Goal: Task Accomplishment & Management: Use online tool/utility

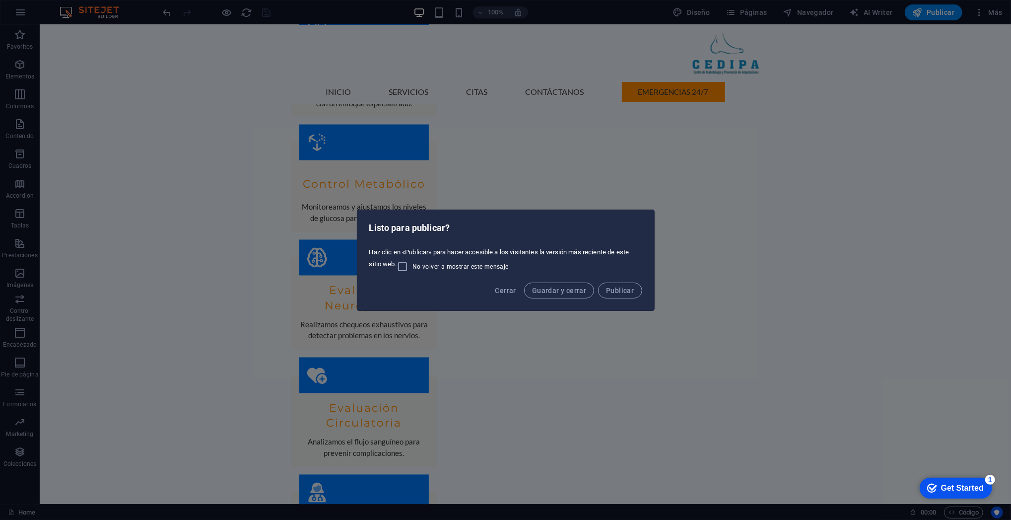
scroll to position [1399, 0]
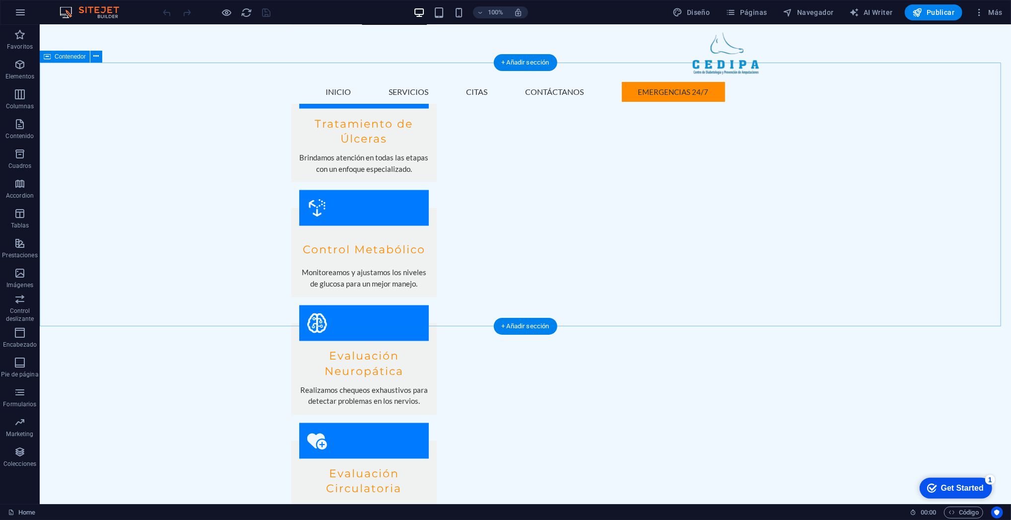
scroll to position [1379, 0]
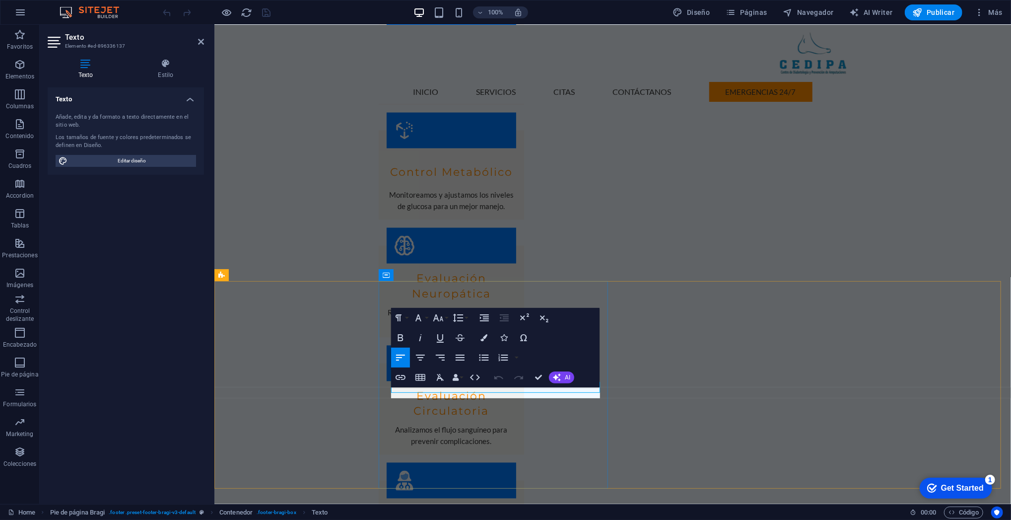
scroll to position [1402, 0]
drag, startPoint x: 453, startPoint y: 391, endPoint x: 375, endPoint y: 394, distance: 78.0
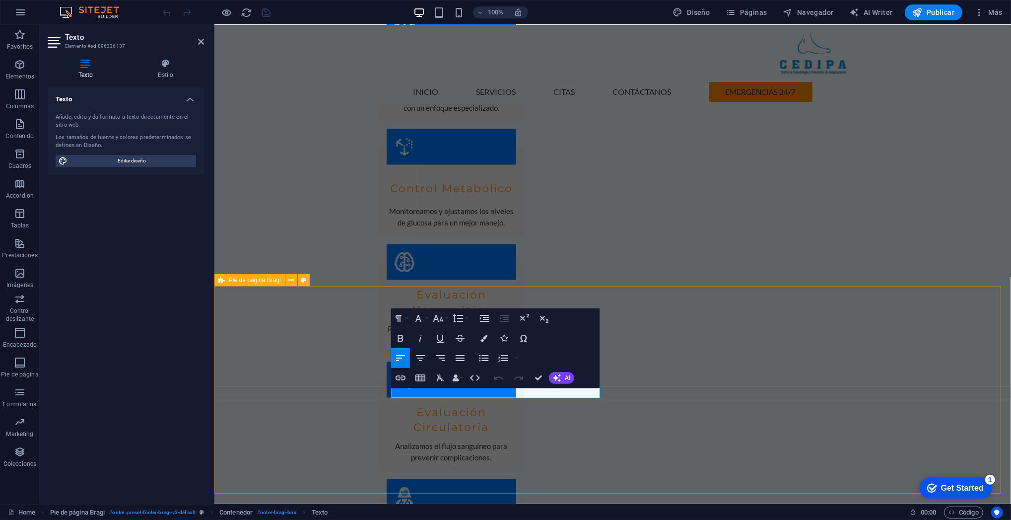
scroll to position [1379, 0]
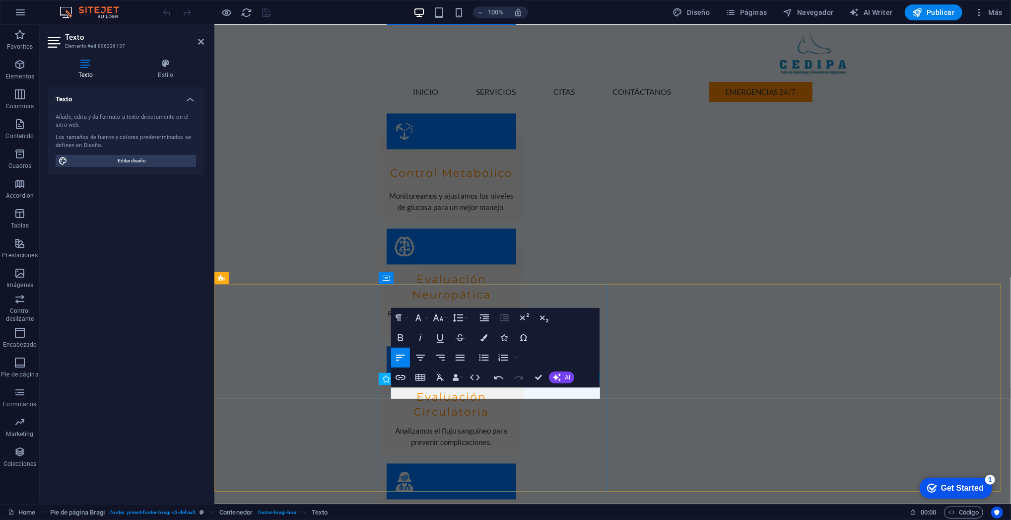
drag, startPoint x: 518, startPoint y: 392, endPoint x: 369, endPoint y: 391, distance: 148.9
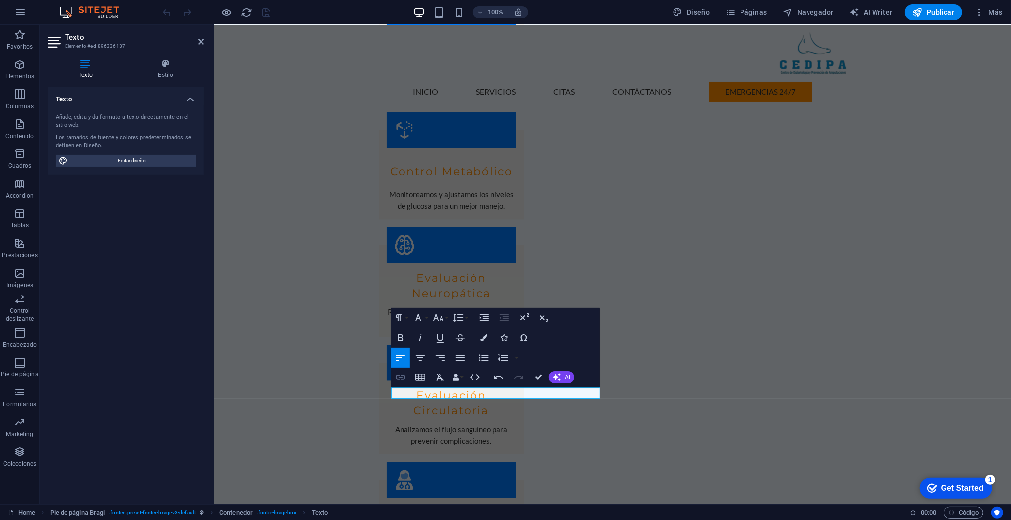
click at [396, 382] on icon "button" at bounding box center [401, 377] width 12 height 12
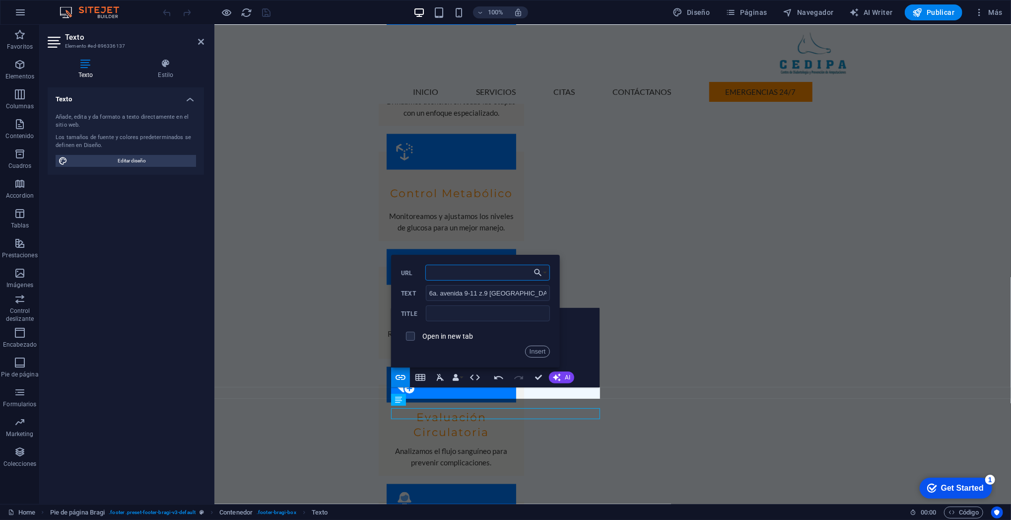
scroll to position [1379, 0]
paste input "https://www.waze.com/en/live-map/directions/clinica-cedipa-z.9-6a-avenida-pista…"
type input "https://www.waze.com/en/live-map/directions/clinica-cedipa-z.9-6a-avenida-pista…"
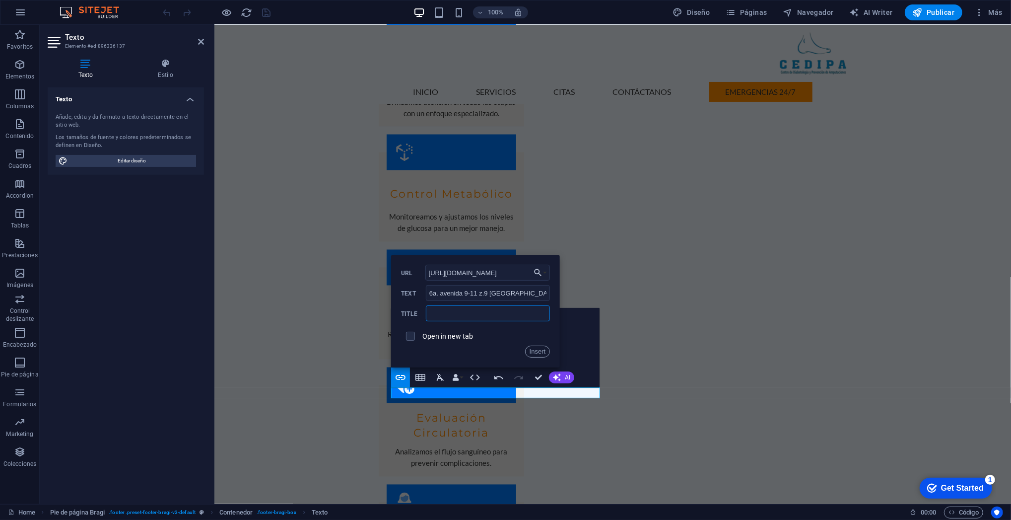
click at [469, 319] on input "text" at bounding box center [488, 313] width 124 height 16
type input "Cedipa z.9"
click at [468, 339] on label "Open in new tab" at bounding box center [447, 336] width 51 height 8
click at [530, 352] on button "Insert" at bounding box center [537, 352] width 25 height 12
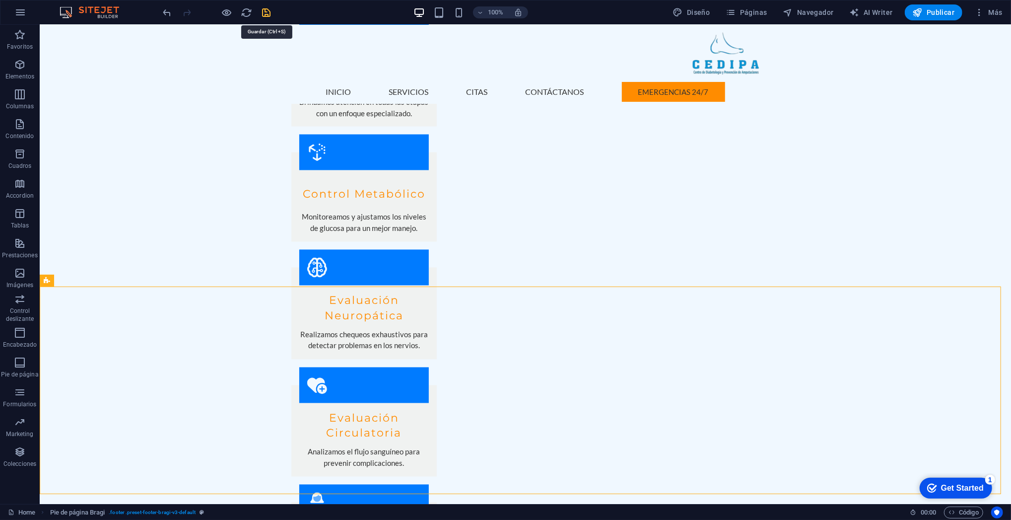
click at [267, 14] on icon "save" at bounding box center [266, 12] width 11 height 11
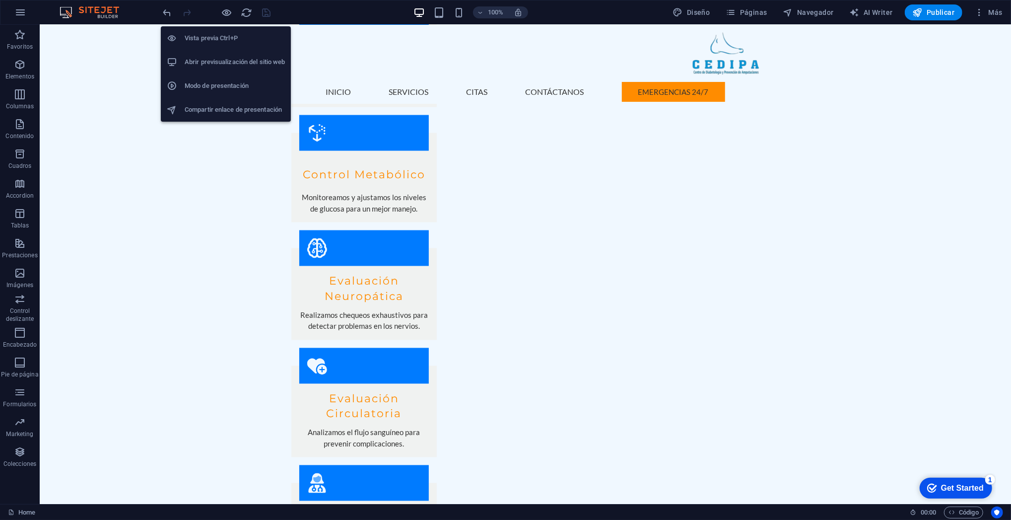
scroll to position [1402, 0]
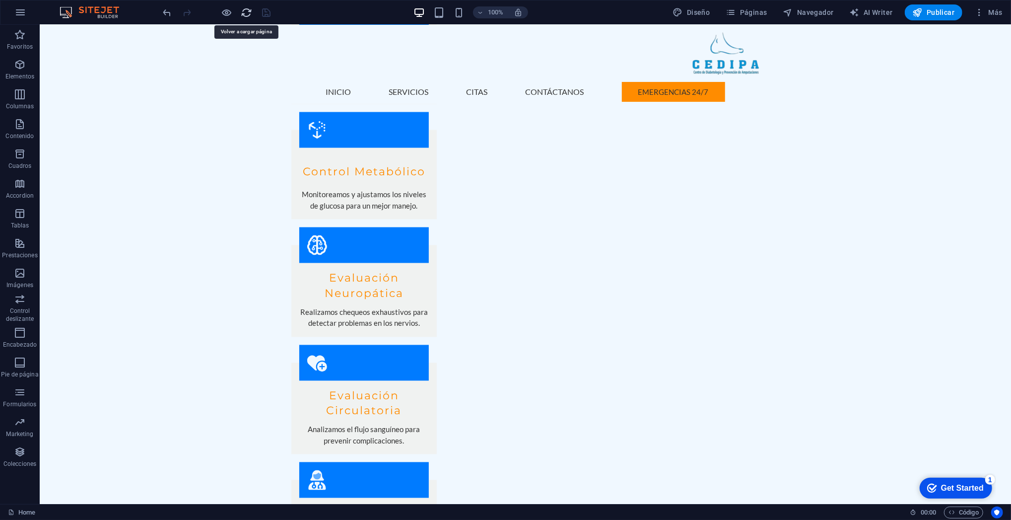
click at [244, 16] on icon "reload" at bounding box center [246, 12] width 11 height 11
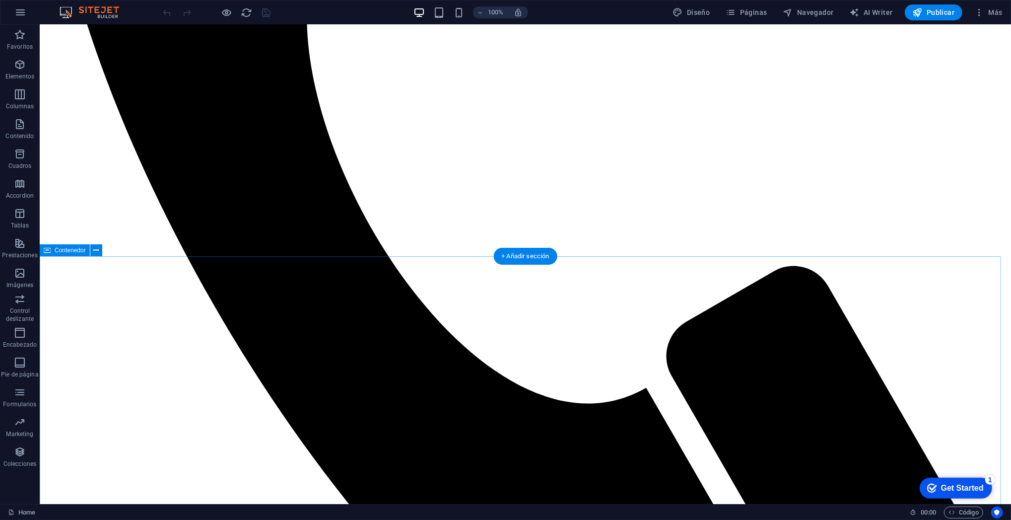
scroll to position [1379, 0]
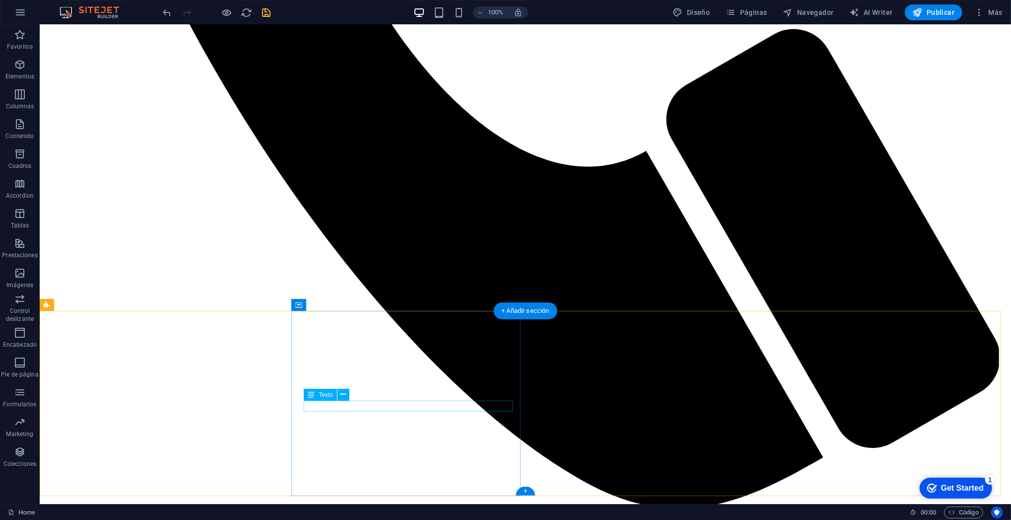
scroll to position [1357, 0]
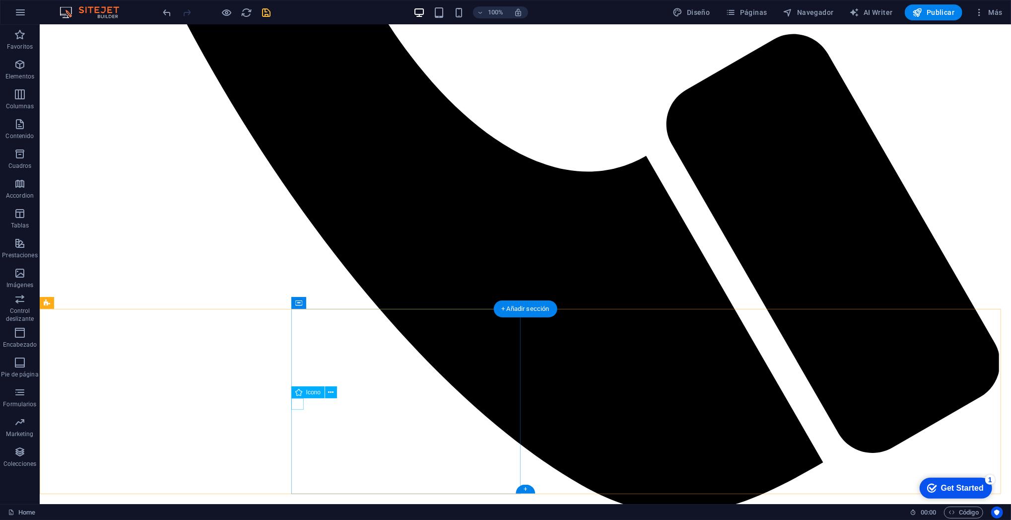
click at [329, 391] on icon at bounding box center [331, 392] width 5 height 10
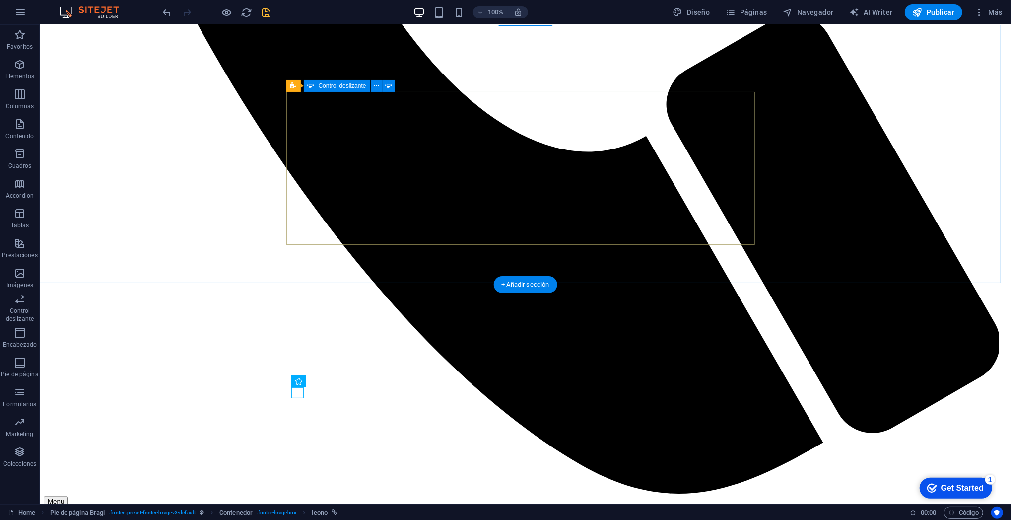
scroll to position [1379, 0]
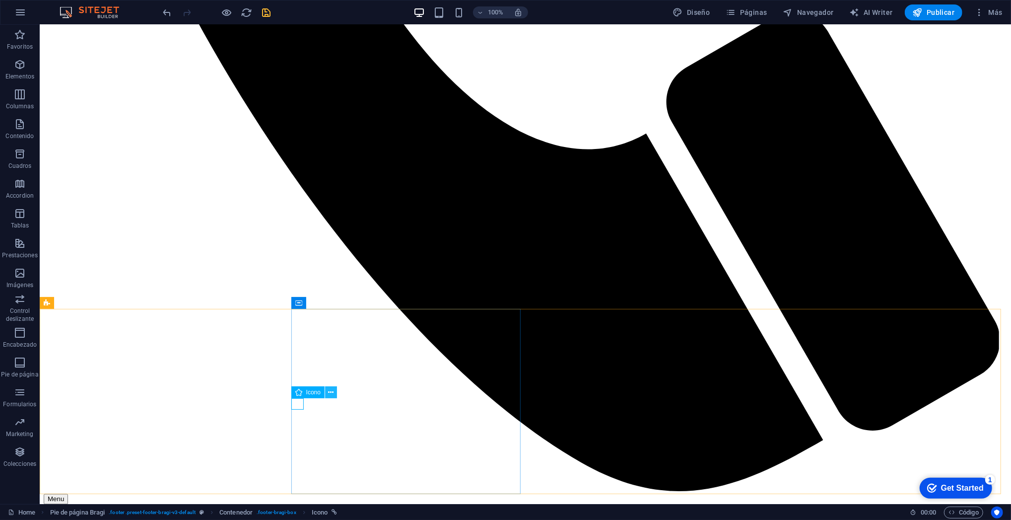
click at [329, 393] on icon at bounding box center [331, 392] width 5 height 10
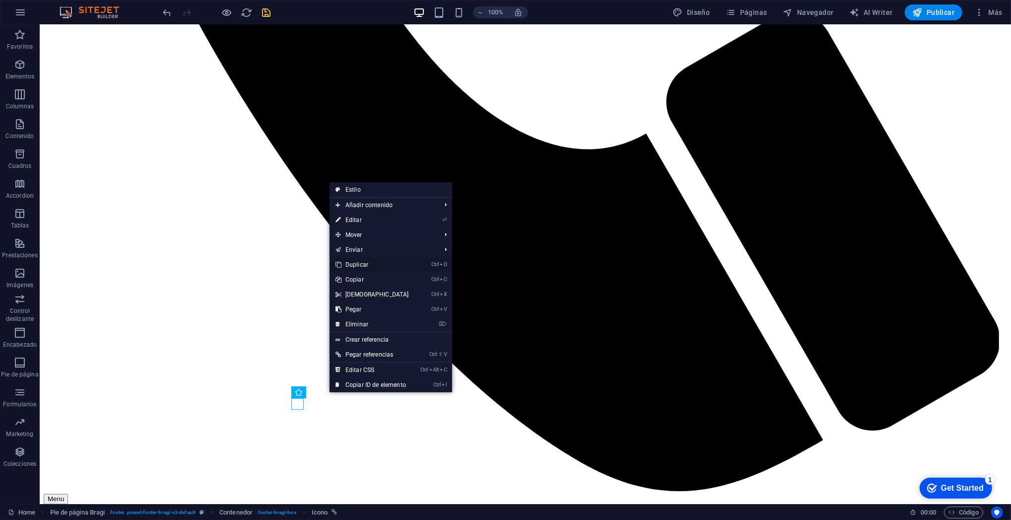
click at [362, 268] on link "Ctrl D Duplicar" at bounding box center [372, 264] width 85 height 15
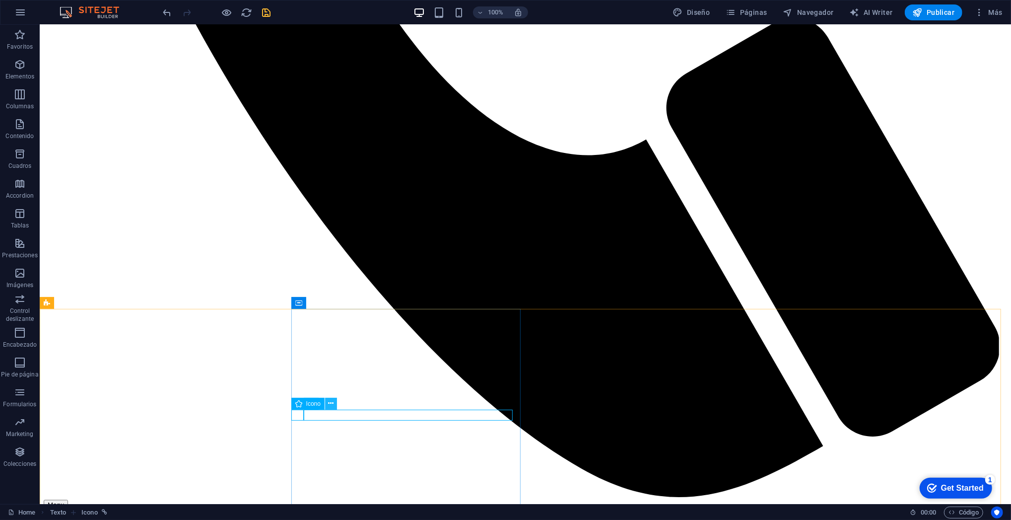
click at [330, 405] on icon at bounding box center [331, 403] width 5 height 10
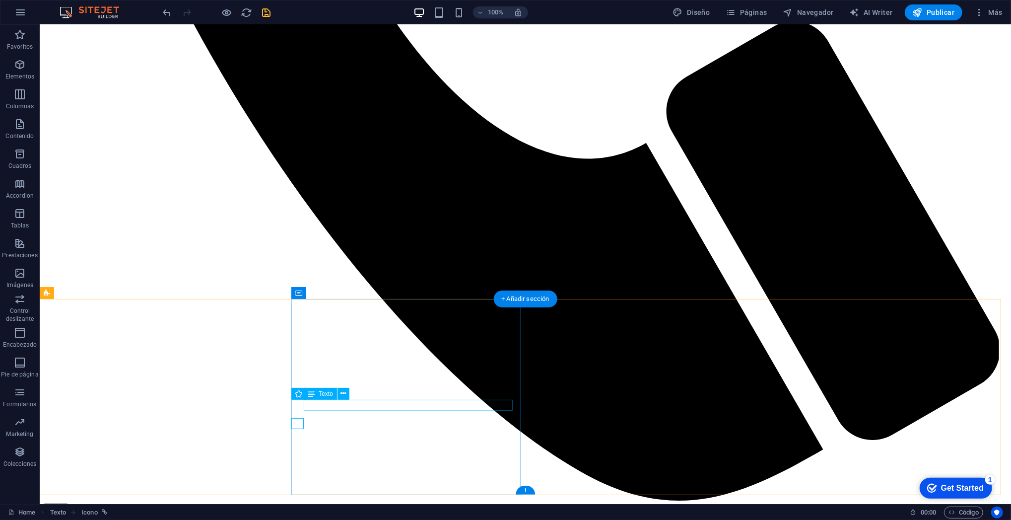
scroll to position [1368, 0]
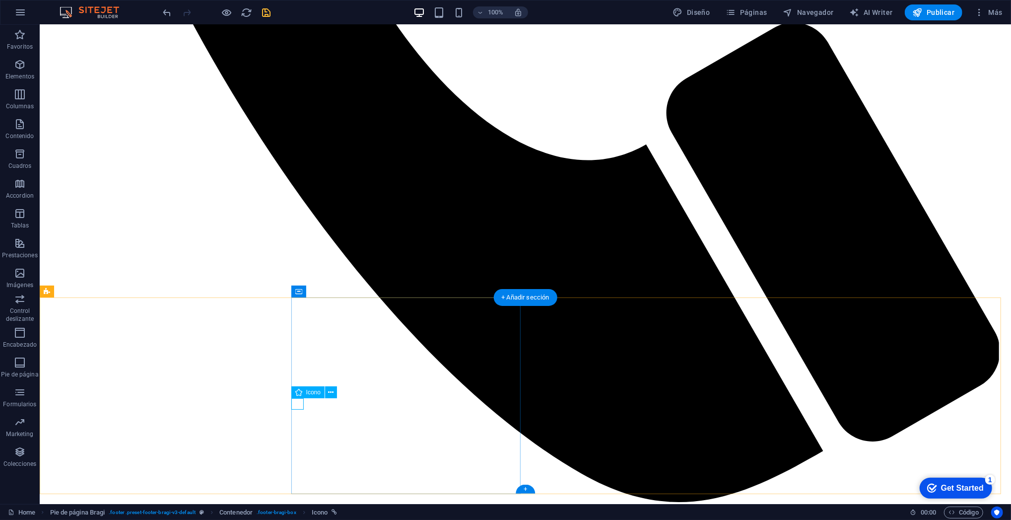
click at [329, 394] on icon at bounding box center [331, 392] width 5 height 10
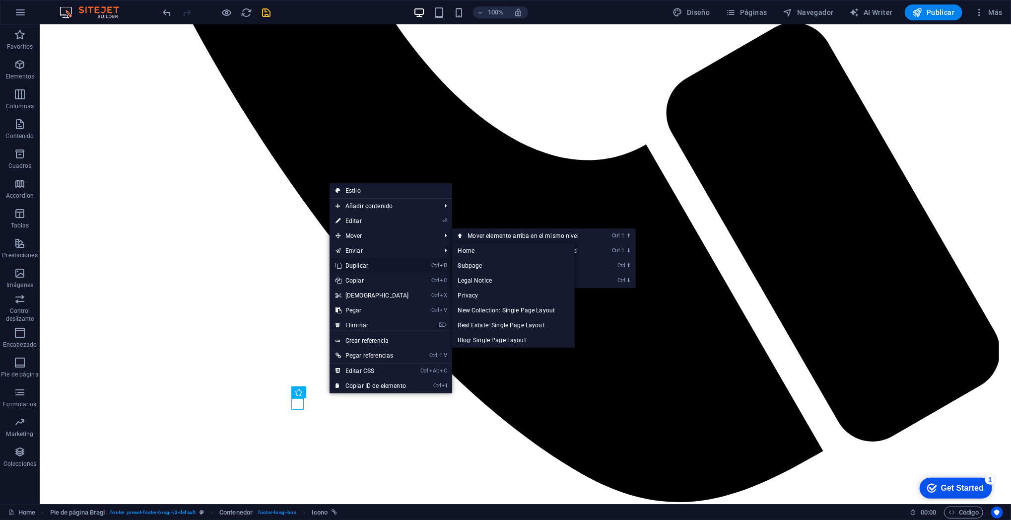
click at [362, 263] on link "Ctrl D Duplicar" at bounding box center [372, 265] width 85 height 15
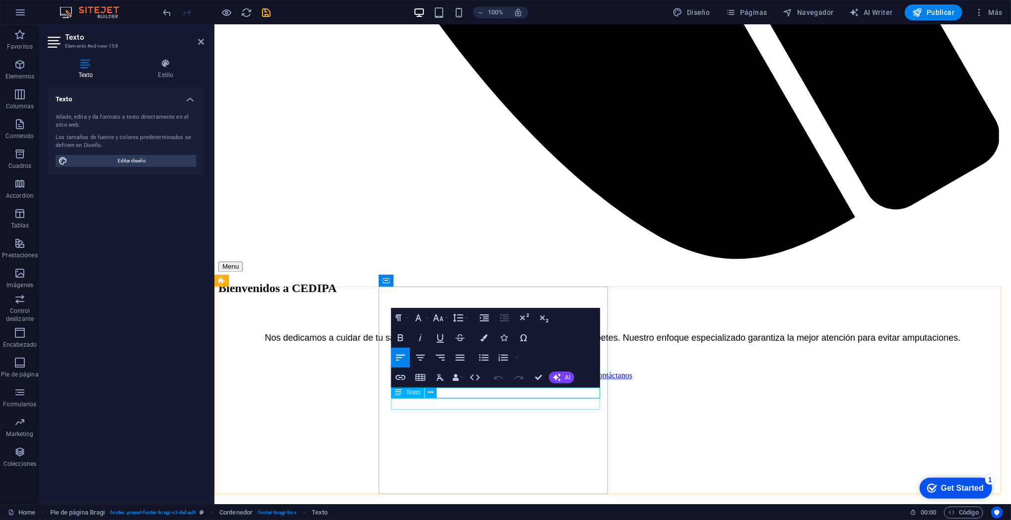
click at [415, 397] on div "Texto" at bounding box center [407, 392] width 33 height 12
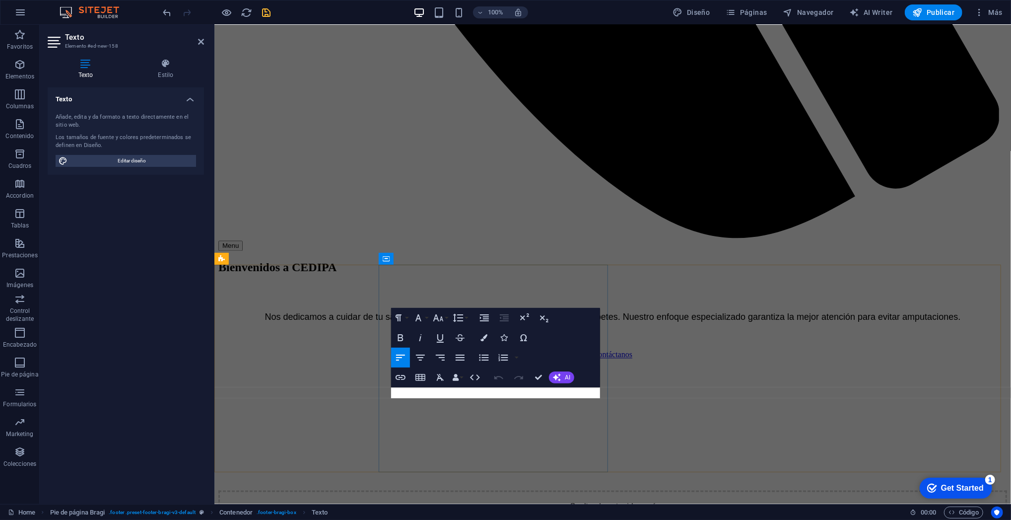
scroll to position [1402, 0]
drag, startPoint x: 522, startPoint y: 390, endPoint x: 392, endPoint y: 390, distance: 130.6
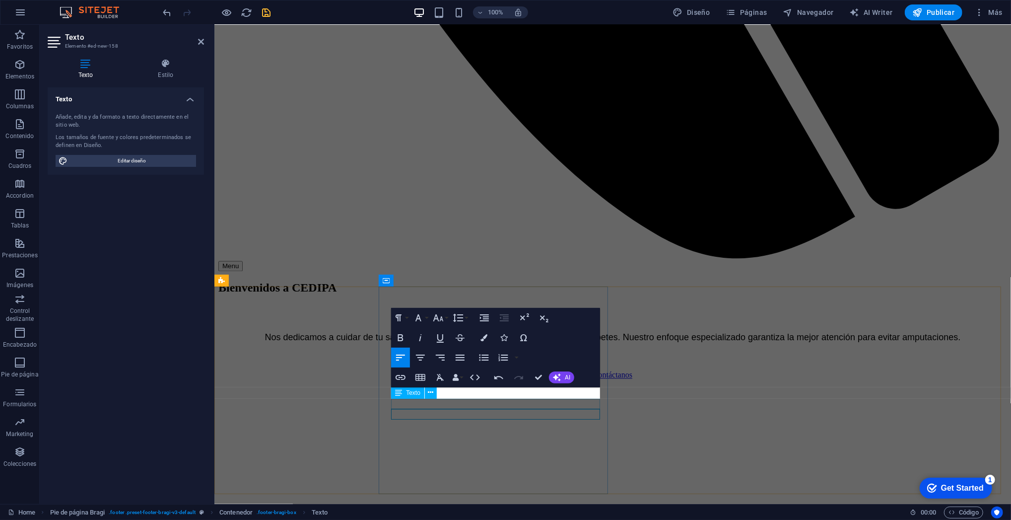
scroll to position [1379, 0]
drag, startPoint x: 341, startPoint y: 406, endPoint x: 351, endPoint y: 410, distance: 10.4
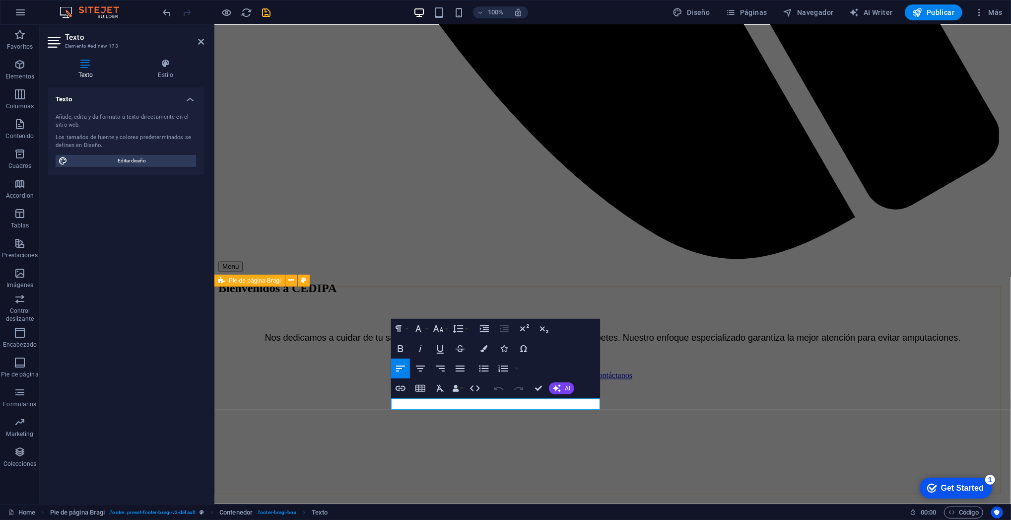
drag, startPoint x: 531, startPoint y: 401, endPoint x: 375, endPoint y: 401, distance: 155.4
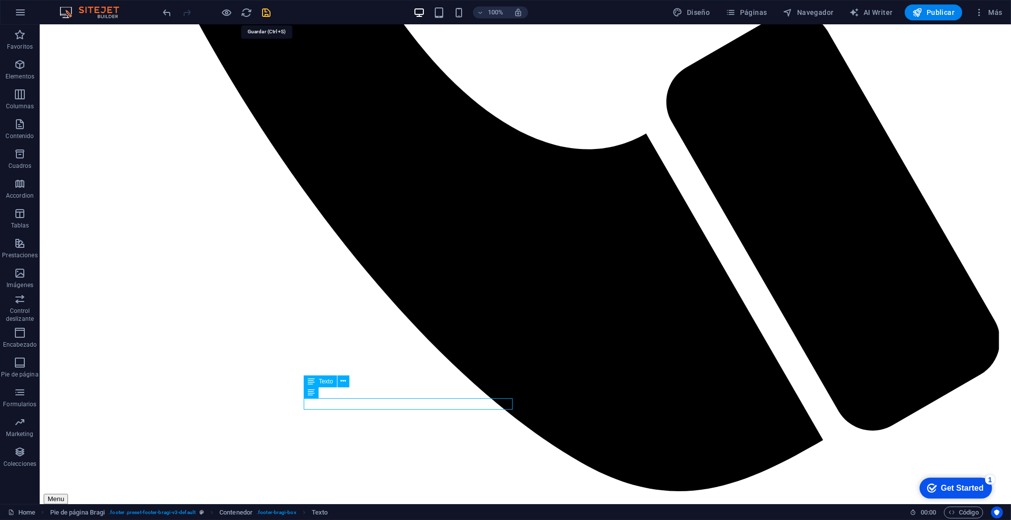
click at [261, 15] on icon "save" at bounding box center [266, 12] width 11 height 11
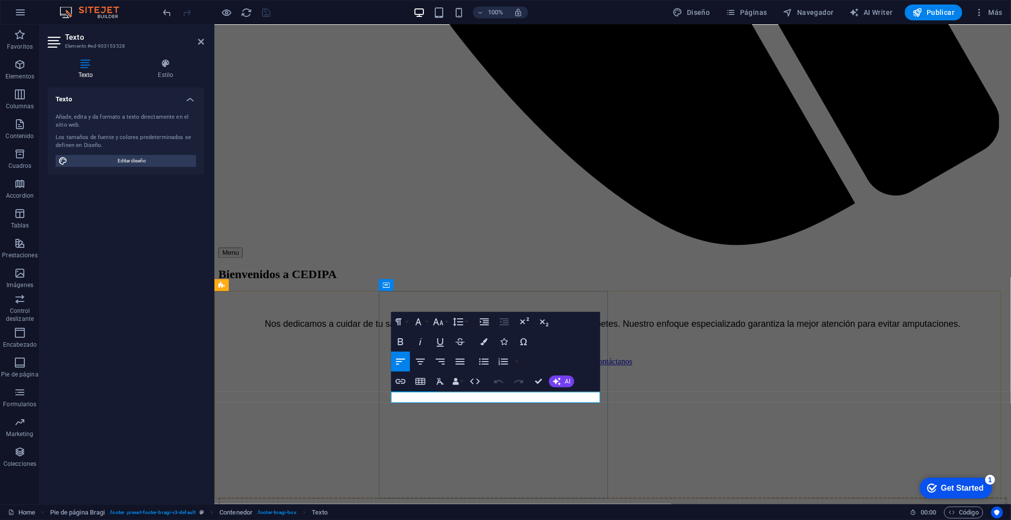
scroll to position [1397, 0]
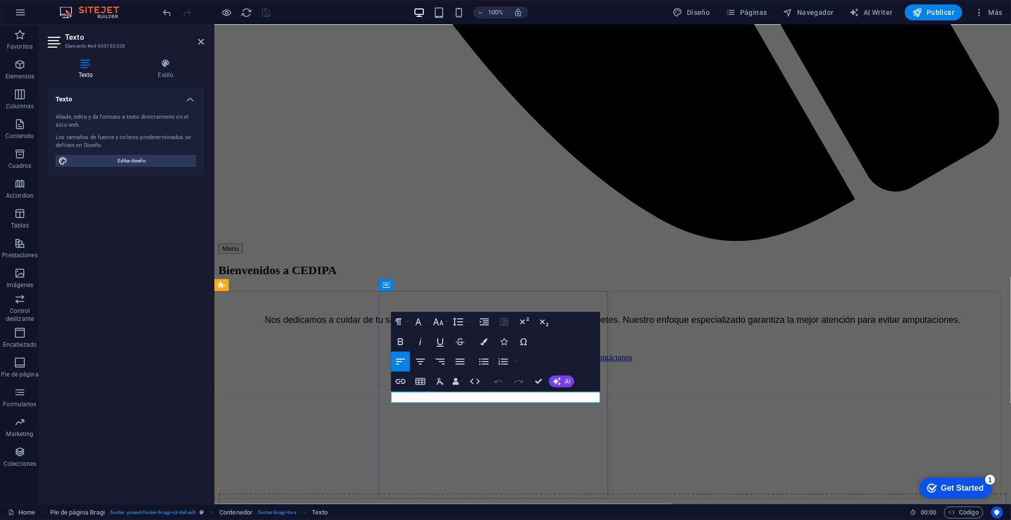
drag, startPoint x: 519, startPoint y: 398, endPoint x: 387, endPoint y: 395, distance: 132.1
click at [404, 387] on icon "button" at bounding box center [401, 381] width 12 height 12
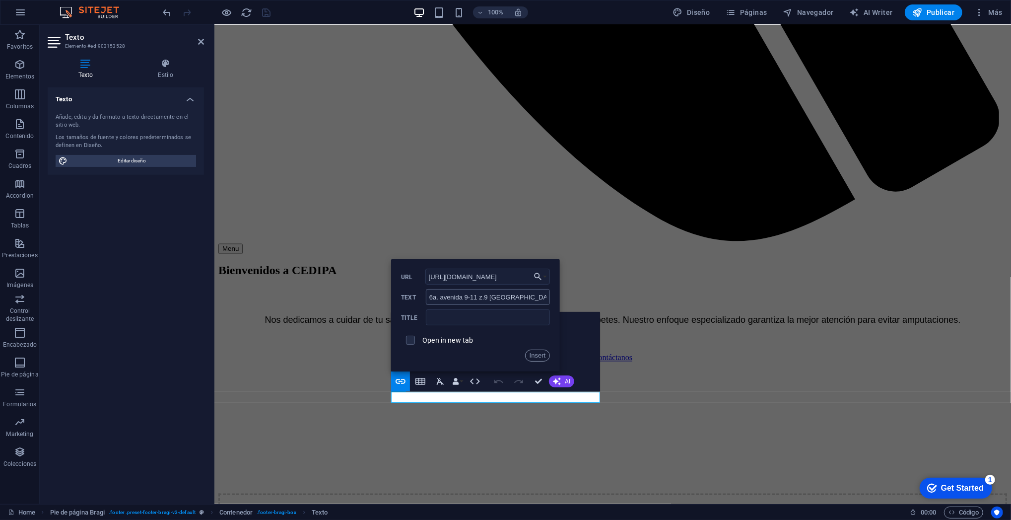
scroll to position [0, 355]
type input "https://www.waze.com/en/live-map/directions/clinica-cedipa-z.9-6a-avenida-pista…"
click at [458, 316] on input "text" at bounding box center [488, 317] width 124 height 16
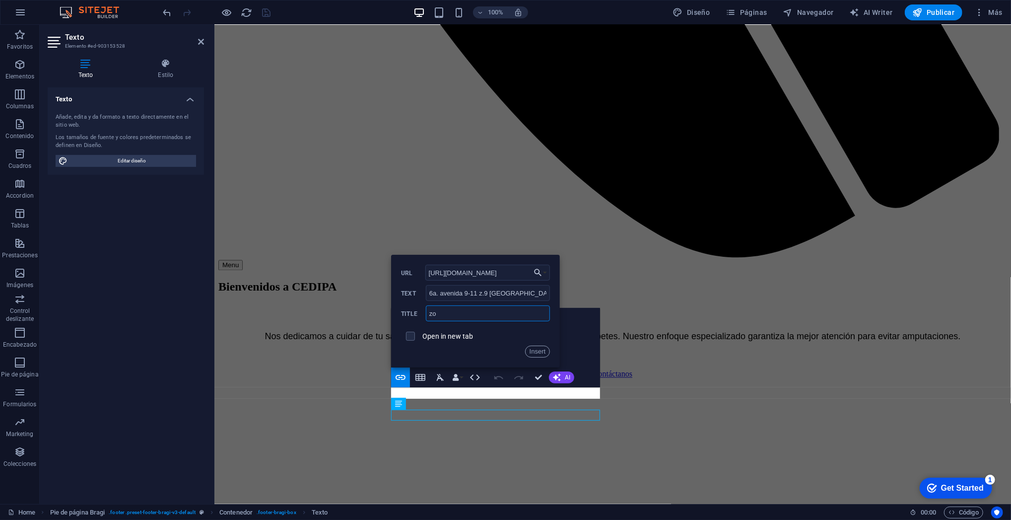
scroll to position [1379, 0]
type input "zona 9"
click at [430, 336] on label "Open in new tab" at bounding box center [447, 336] width 51 height 8
click at [541, 350] on button "Insert" at bounding box center [537, 352] width 25 height 12
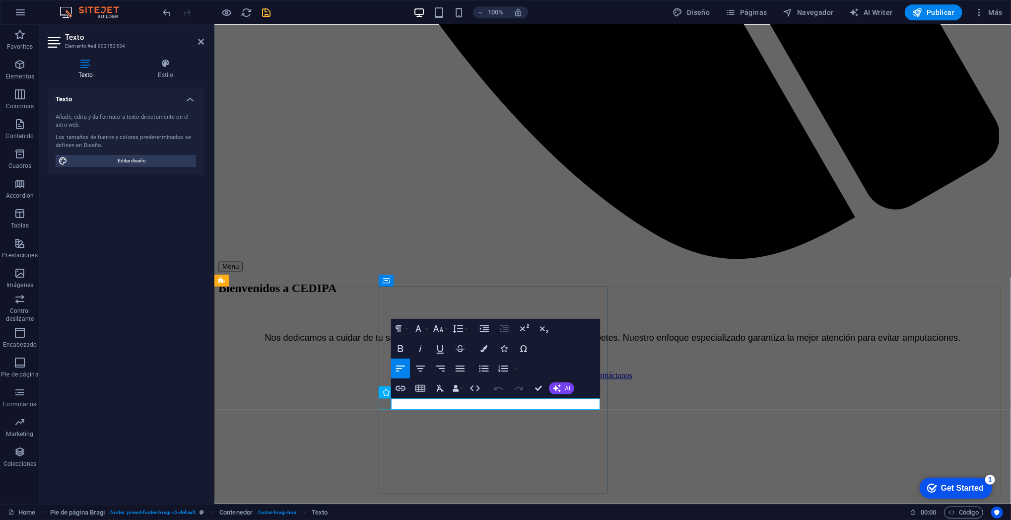
drag, startPoint x: 574, startPoint y: 404, endPoint x: 386, endPoint y: 401, distance: 187.7
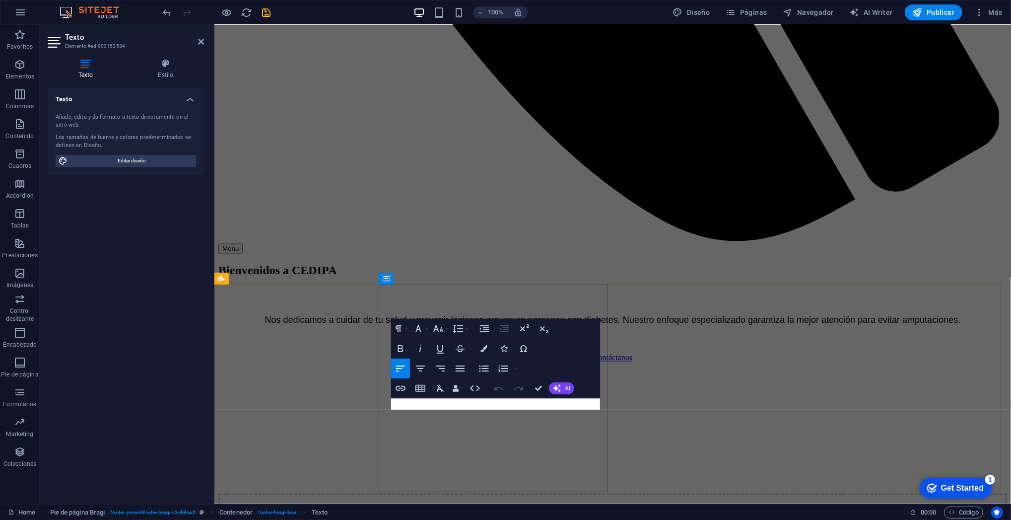
scroll to position [1402, 0]
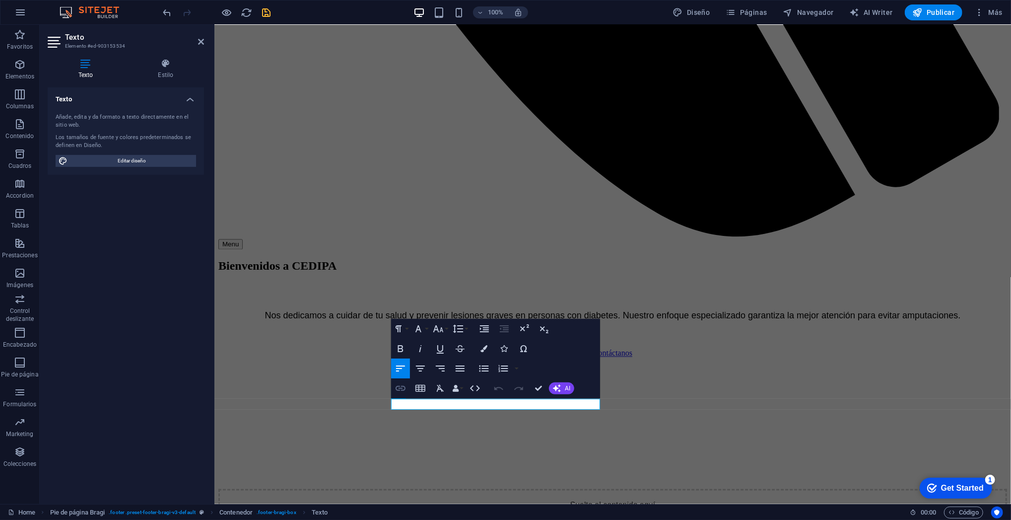
click at [401, 386] on icon "button" at bounding box center [401, 388] width 12 height 12
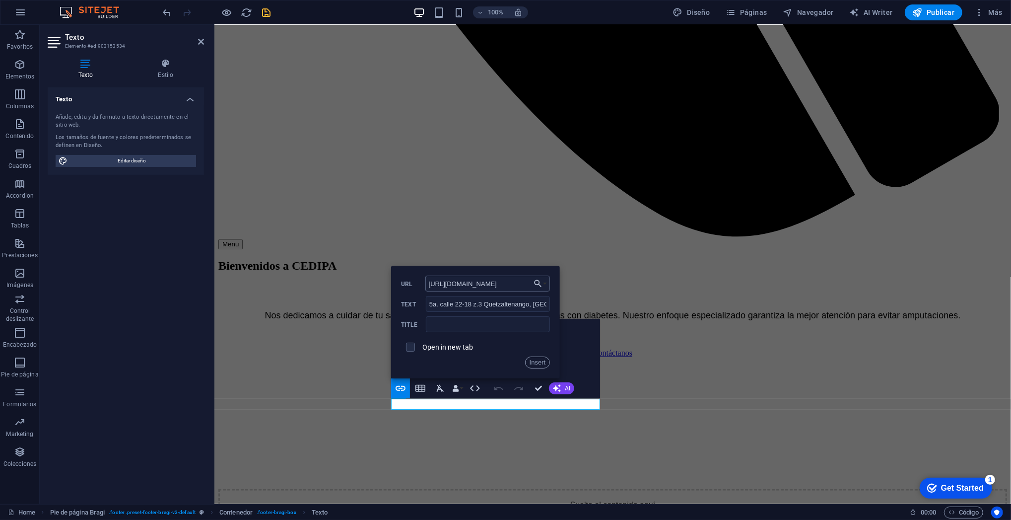
scroll to position [0, 308]
type input "https://www.waze.com/en/live-map/directions/gt/quetzaltenango/quetzaltenango/cl…"
click at [457, 320] on input "text" at bounding box center [488, 324] width 124 height 16
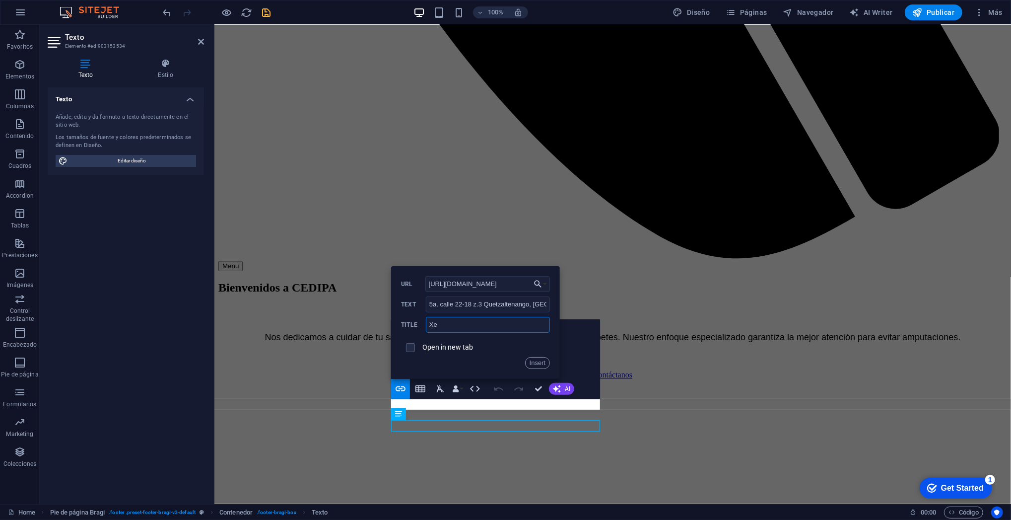
scroll to position [1379, 0]
type input "Xela"
click at [439, 355] on div "Open in new tab" at bounding box center [475, 347] width 149 height 19
click at [440, 351] on label "Open in new tab" at bounding box center [447, 347] width 51 height 8
click at [535, 362] on button "Insert" at bounding box center [537, 362] width 25 height 12
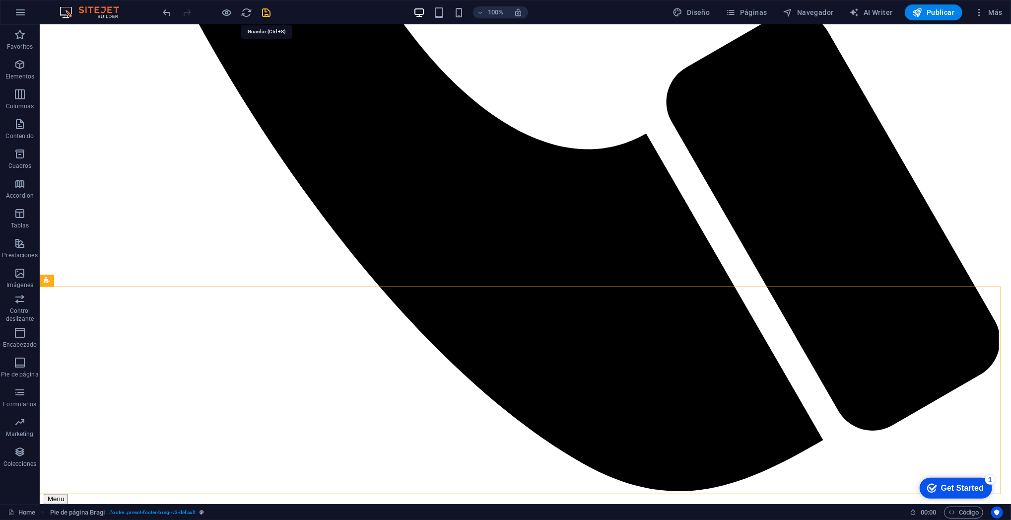
click at [263, 16] on icon "save" at bounding box center [266, 12] width 11 height 11
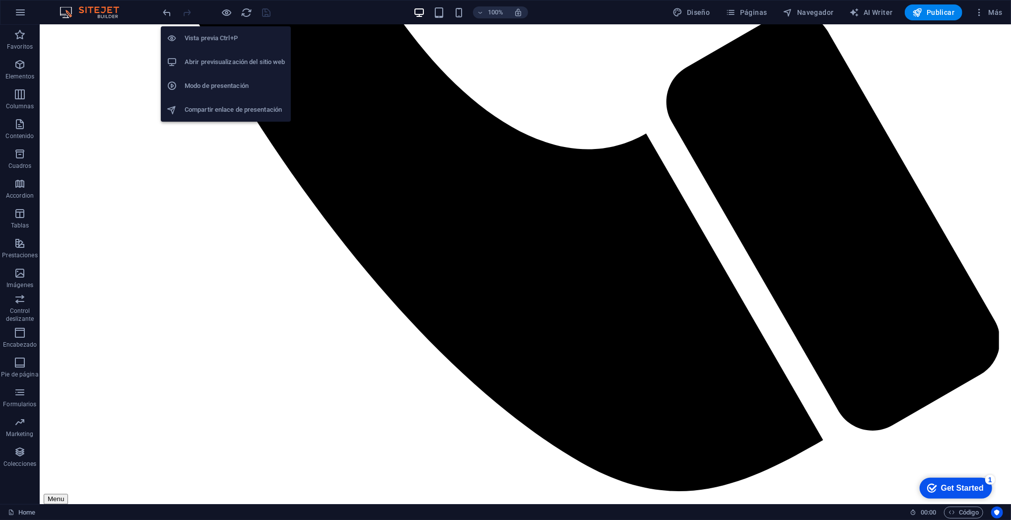
click at [220, 62] on h6 "Abrir previsualización del sitio web" at bounding box center [235, 62] width 100 height 12
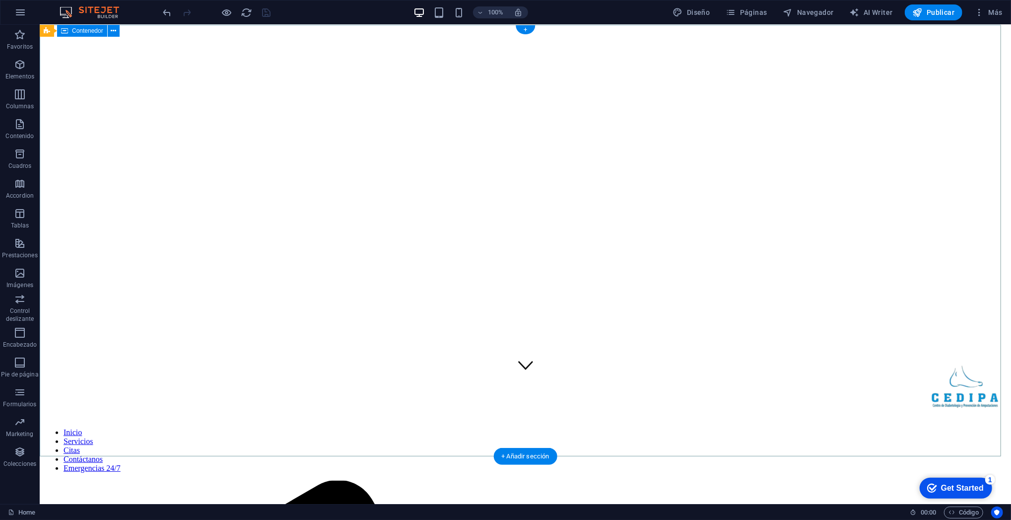
scroll to position [0, 0]
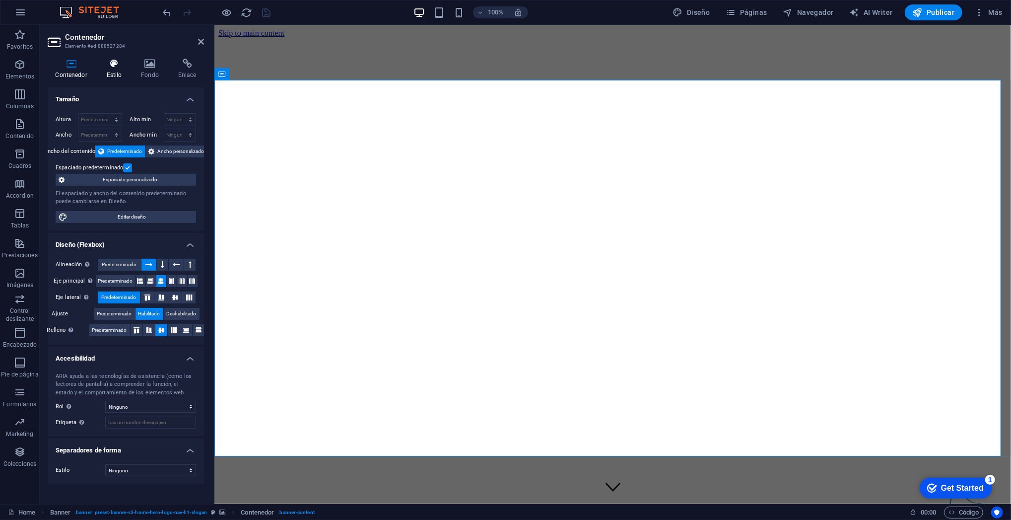
click at [119, 76] on h4 "Estilo" at bounding box center [116, 69] width 35 height 21
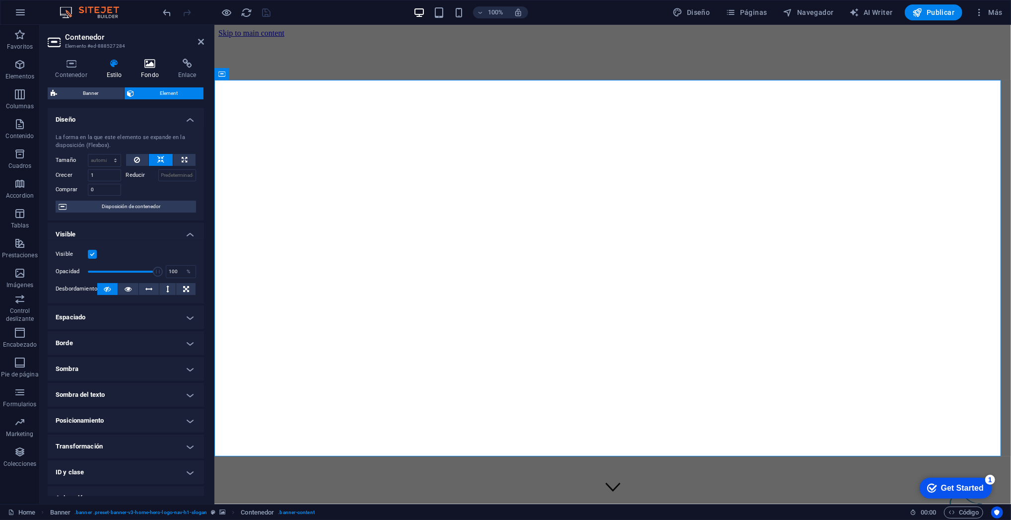
click at [147, 72] on h4 "Fondo" at bounding box center [152, 69] width 37 height 21
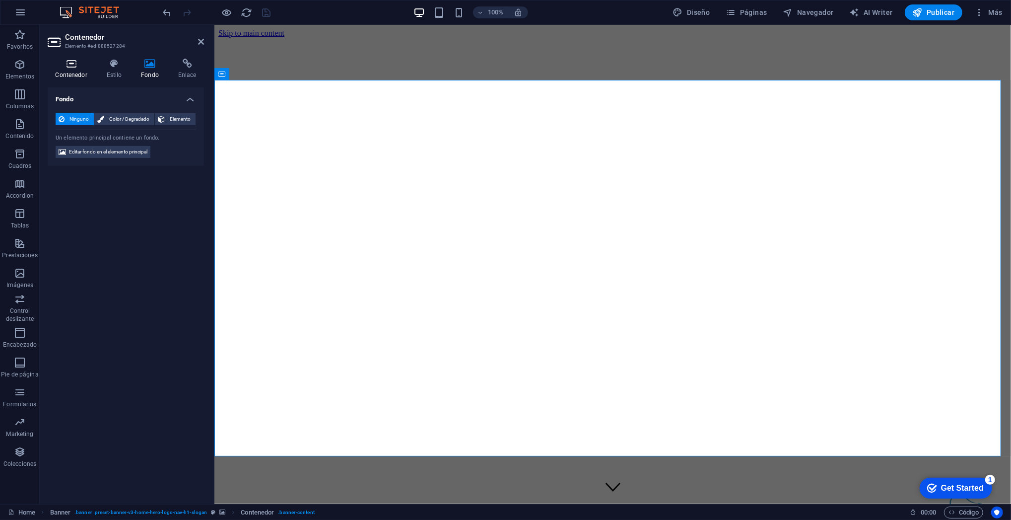
click at [71, 72] on h4 "Contenedor" at bounding box center [73, 69] width 51 height 21
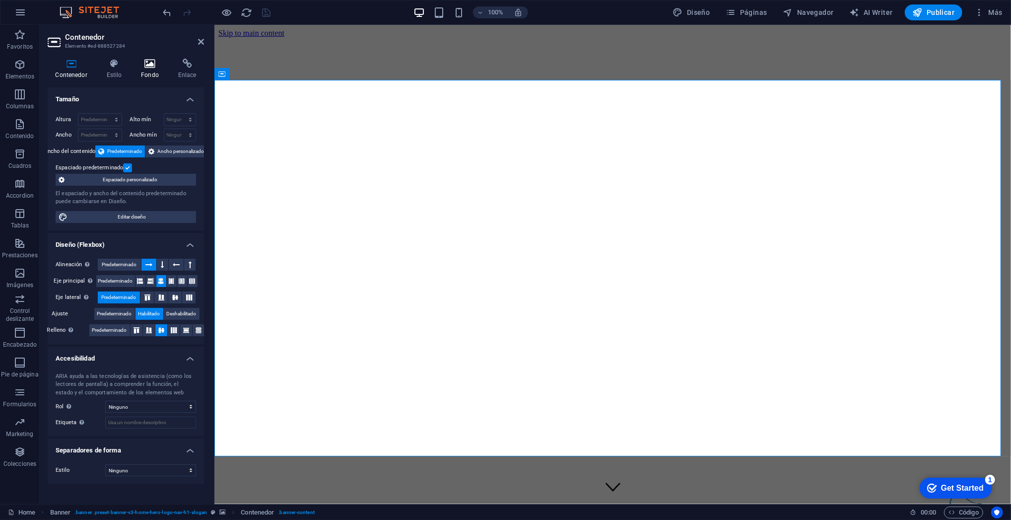
click at [154, 65] on icon at bounding box center [150, 64] width 33 height 10
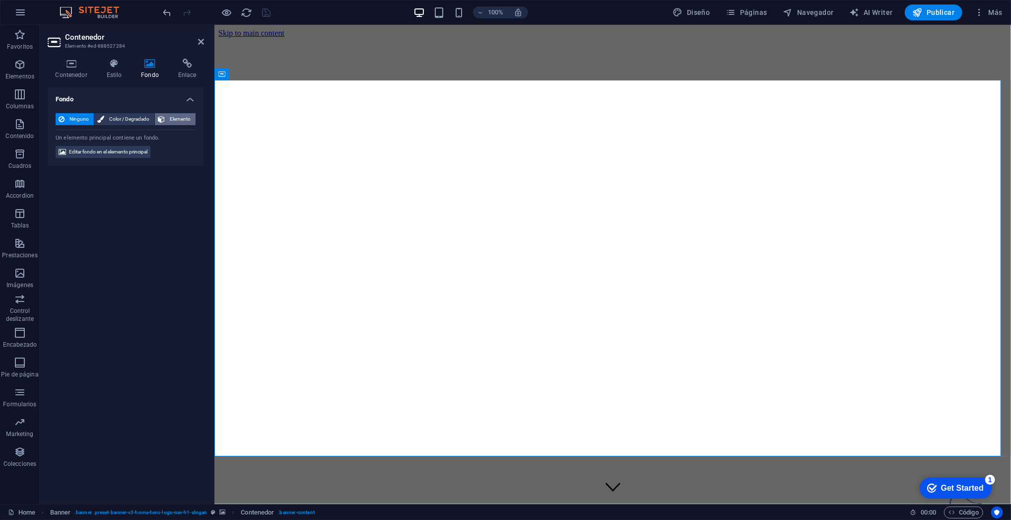
click at [188, 120] on span "Elemento" at bounding box center [180, 119] width 25 height 12
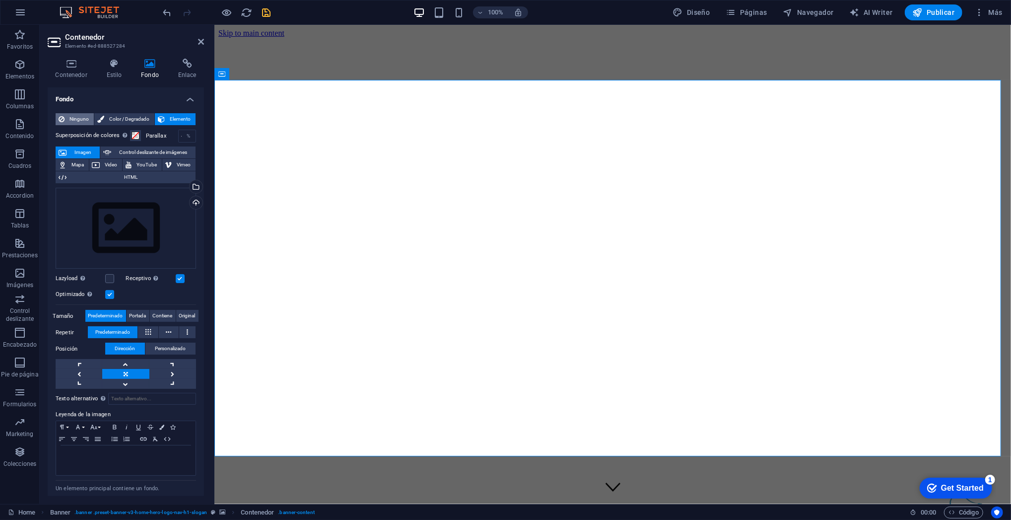
click at [72, 120] on span "Ninguno" at bounding box center [79, 119] width 23 height 12
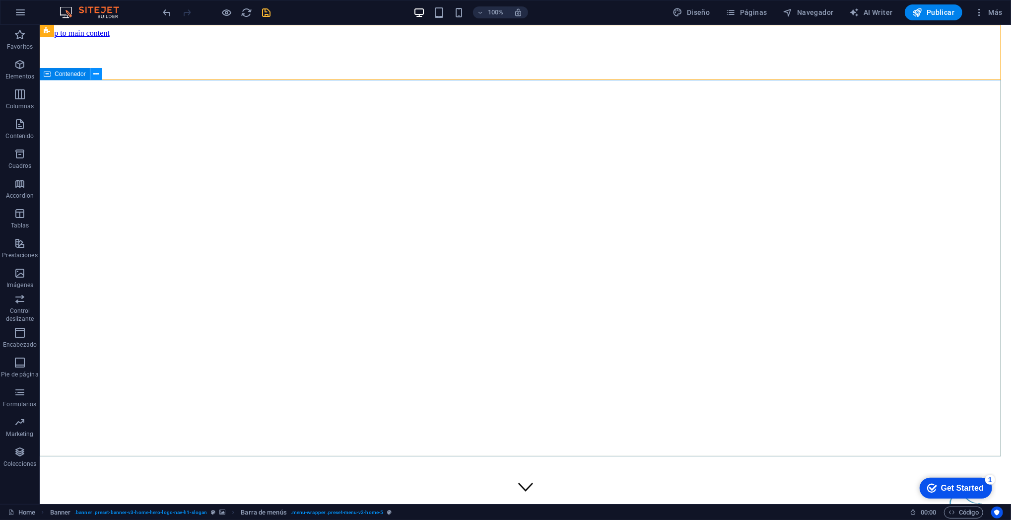
click at [96, 77] on icon at bounding box center [95, 74] width 5 height 10
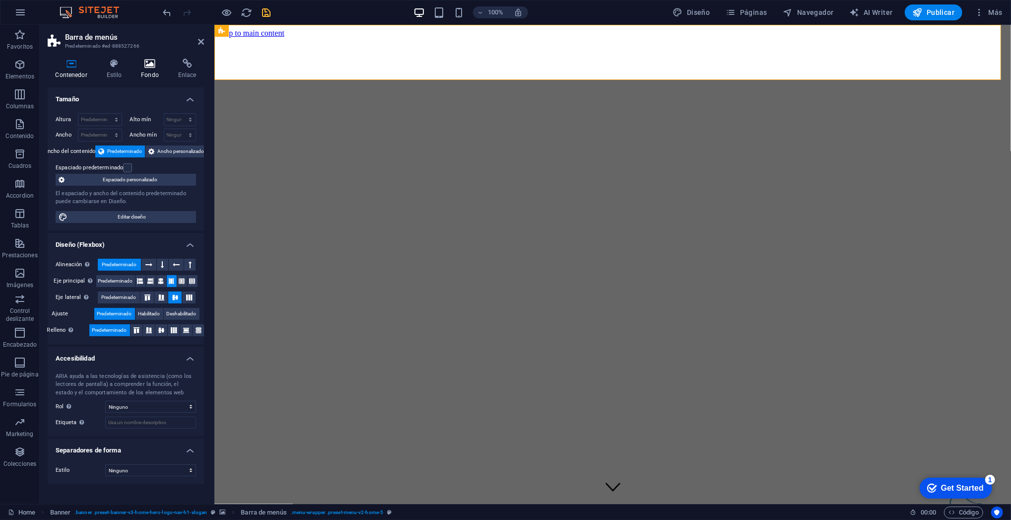
click at [154, 63] on icon at bounding box center [150, 64] width 33 height 10
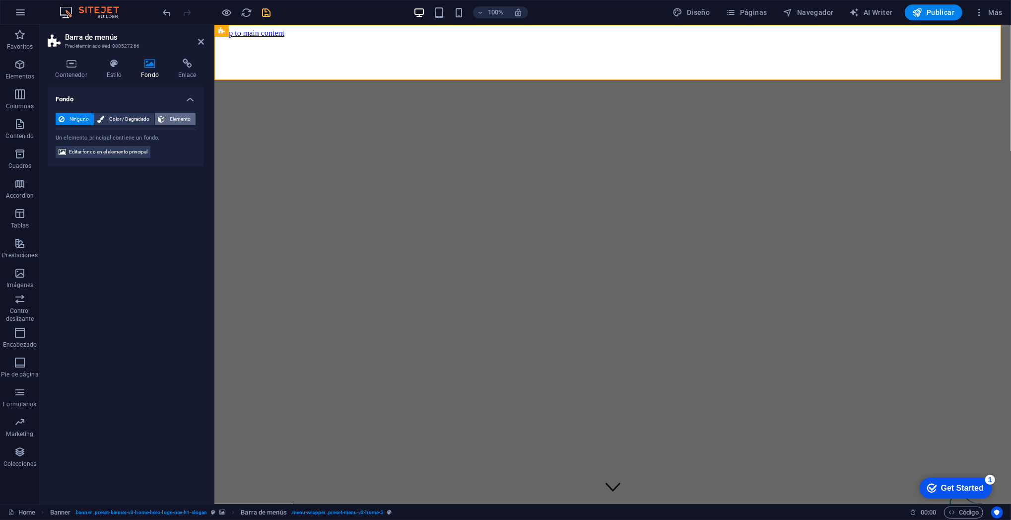
click at [174, 120] on span "Elemento" at bounding box center [180, 119] width 25 height 12
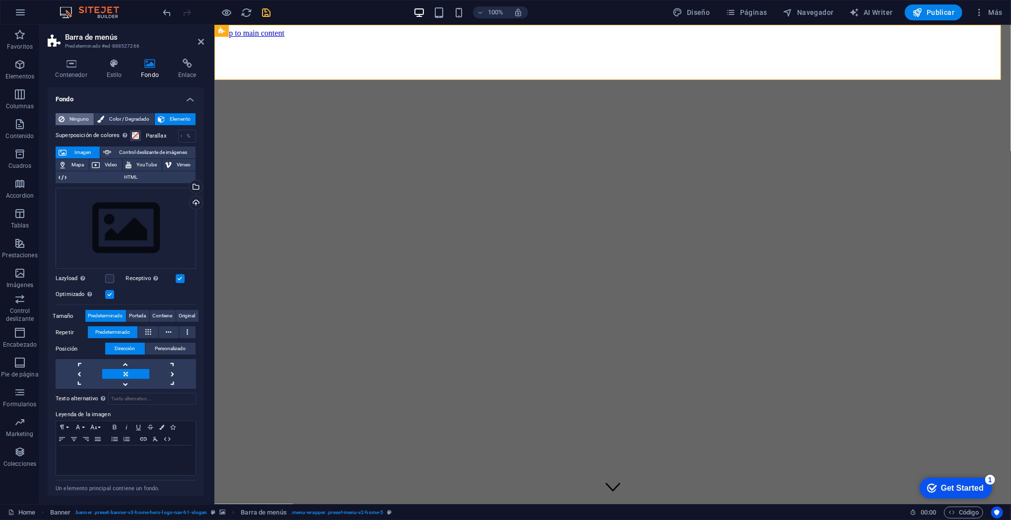
click at [66, 122] on button "Ninguno" at bounding box center [75, 119] width 38 height 12
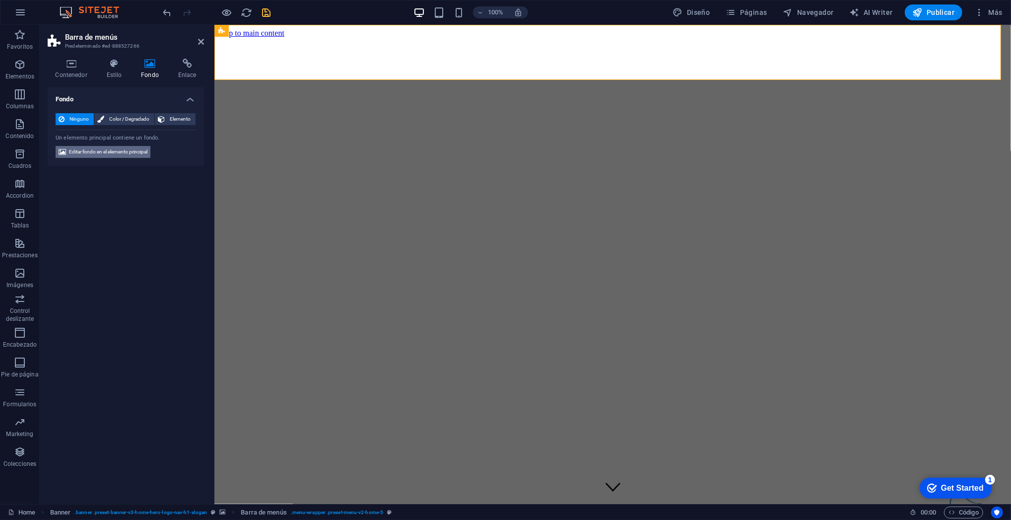
click at [109, 152] on span "Editar fondo en el elemento principal" at bounding box center [108, 152] width 78 height 12
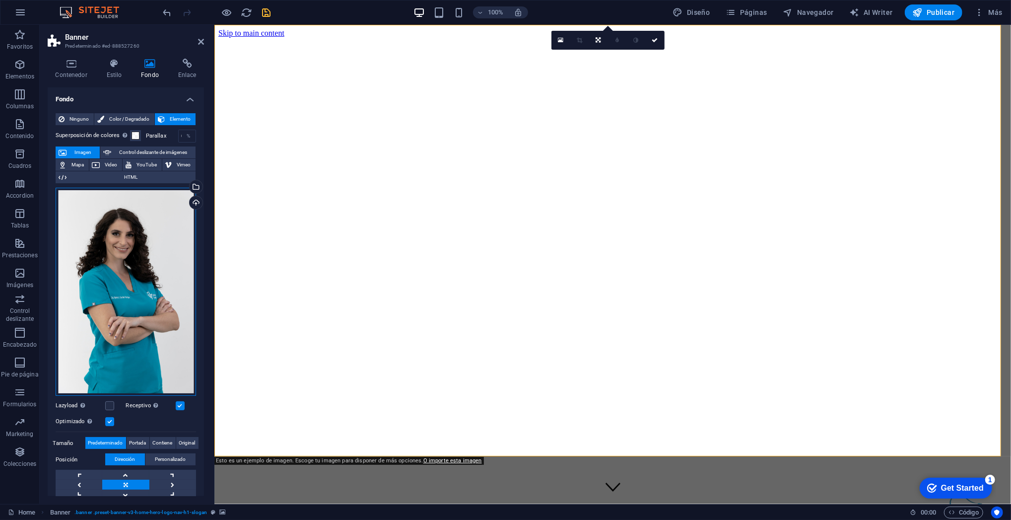
click at [118, 260] on div "Arrastra archivos aquí, haz clic para escoger archivos o selecciona archivos de…" at bounding box center [126, 292] width 141 height 209
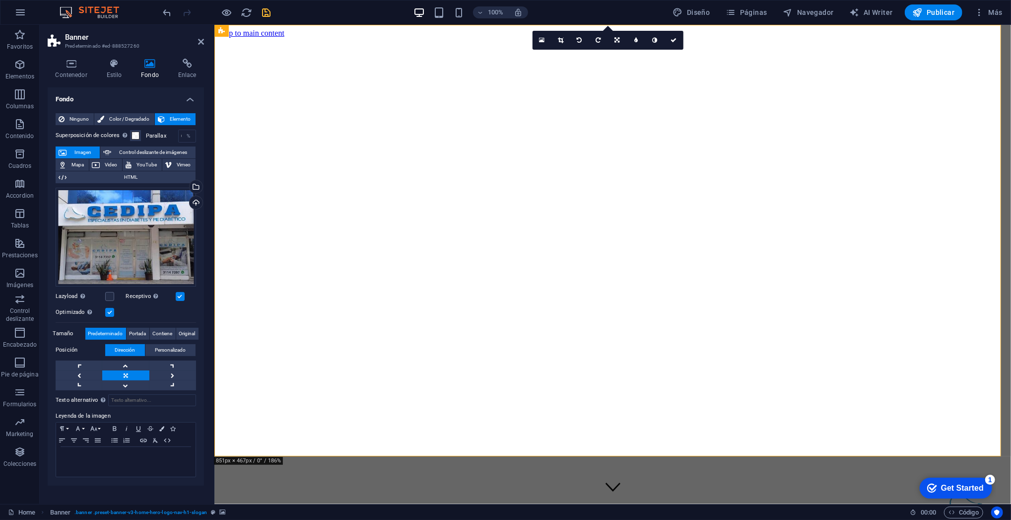
click at [269, 15] on icon "save" at bounding box center [266, 12] width 11 height 11
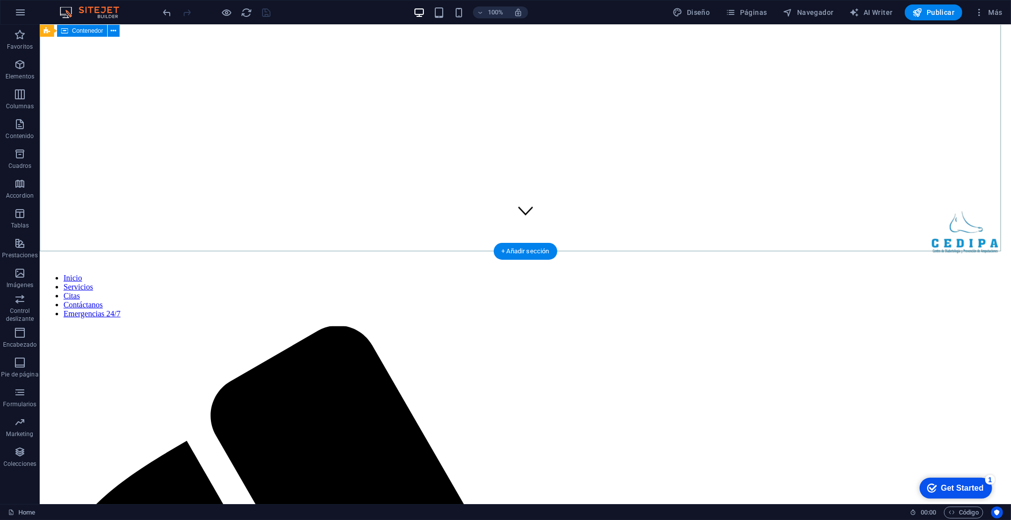
scroll to position [331, 0]
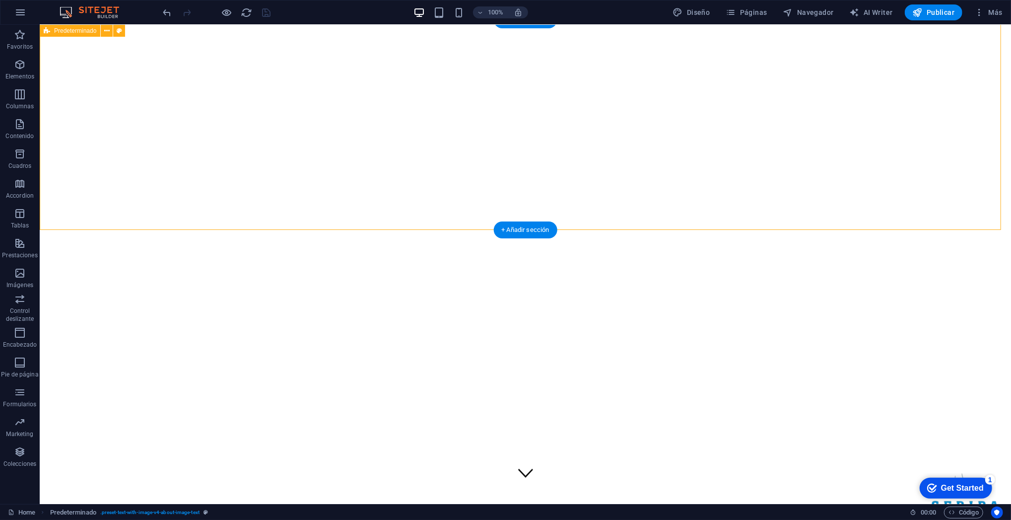
scroll to position [0, 0]
